Goal: Task Accomplishment & Management: Manage account settings

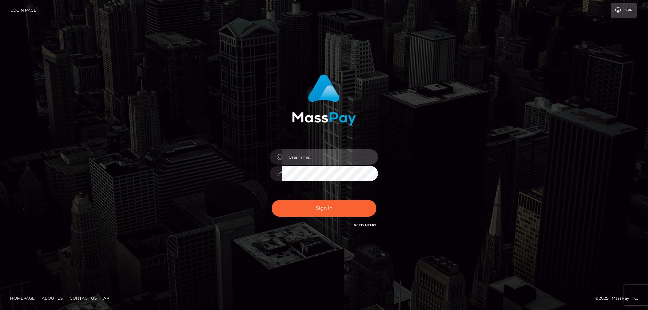
click at [304, 151] on input "text" at bounding box center [330, 156] width 96 height 15
type input "[EMAIL_ADDRESS][DOMAIN_NAME]"
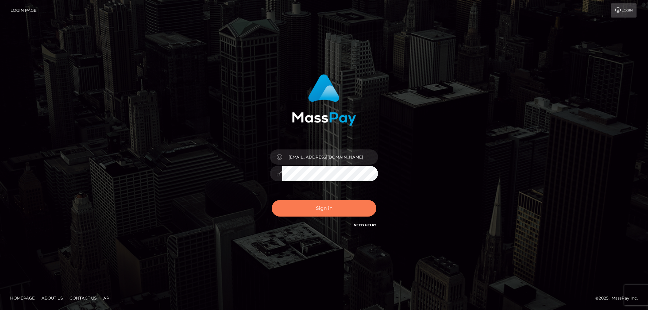
click at [273, 206] on button "Sign in" at bounding box center [324, 208] width 105 height 17
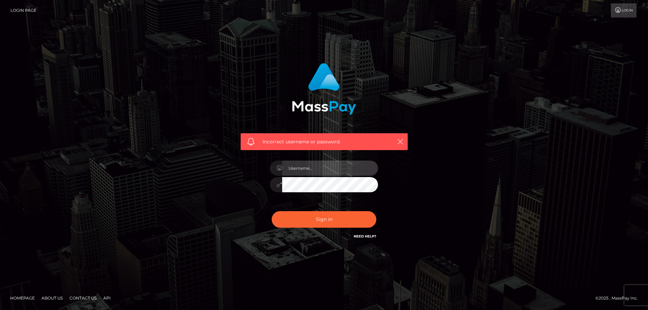
click at [302, 173] on input "text" at bounding box center [330, 168] width 96 height 15
type input "[EMAIL_ADDRESS][DOMAIN_NAME]"
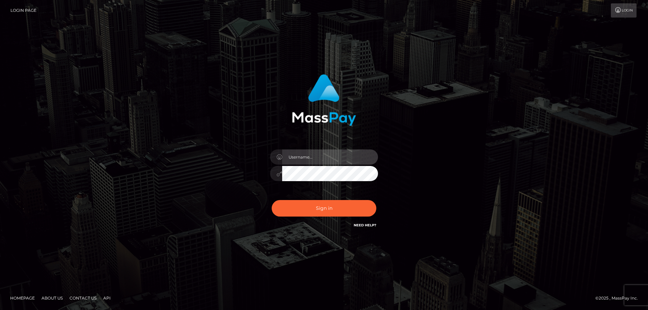
click at [302, 159] on input "text" at bounding box center [330, 156] width 96 height 15
click at [370, 226] on link "Need Help?" at bounding box center [365, 225] width 23 height 4
click at [367, 225] on link "Need Help?" at bounding box center [365, 225] width 23 height 4
click at [369, 225] on link "Need Help?" at bounding box center [365, 225] width 23 height 4
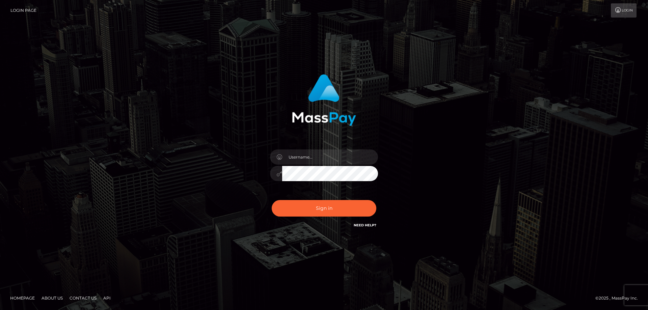
click at [369, 225] on link "Need Help?" at bounding box center [365, 225] width 23 height 4
click at [306, 154] on input "text" at bounding box center [330, 156] width 96 height 15
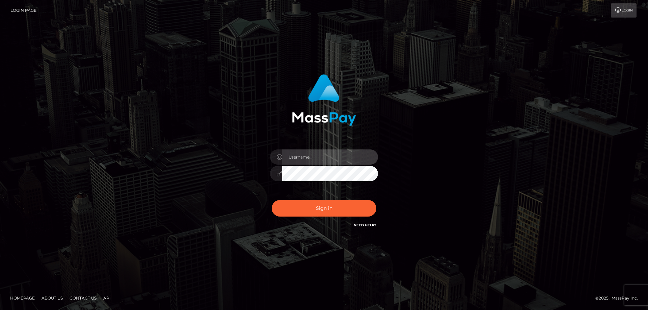
type input "[EMAIL_ADDRESS][DOMAIN_NAME]"
click at [338, 236] on form "[EMAIL_ADDRESS][DOMAIN_NAME]" at bounding box center [324, 155] width 177 height 172
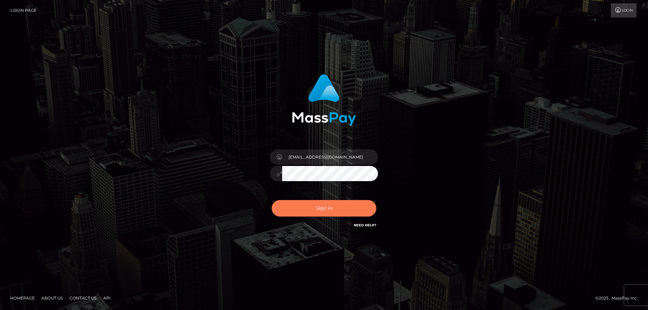
click at [325, 209] on button "Sign in" at bounding box center [324, 208] width 105 height 17
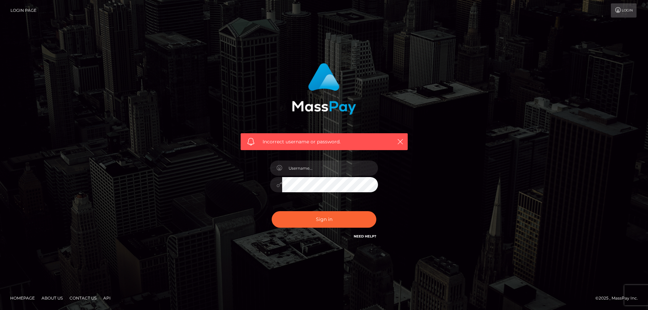
click at [362, 234] on link "Need Help?" at bounding box center [365, 236] width 23 height 4
